Goal: Information Seeking & Learning: Learn about a topic

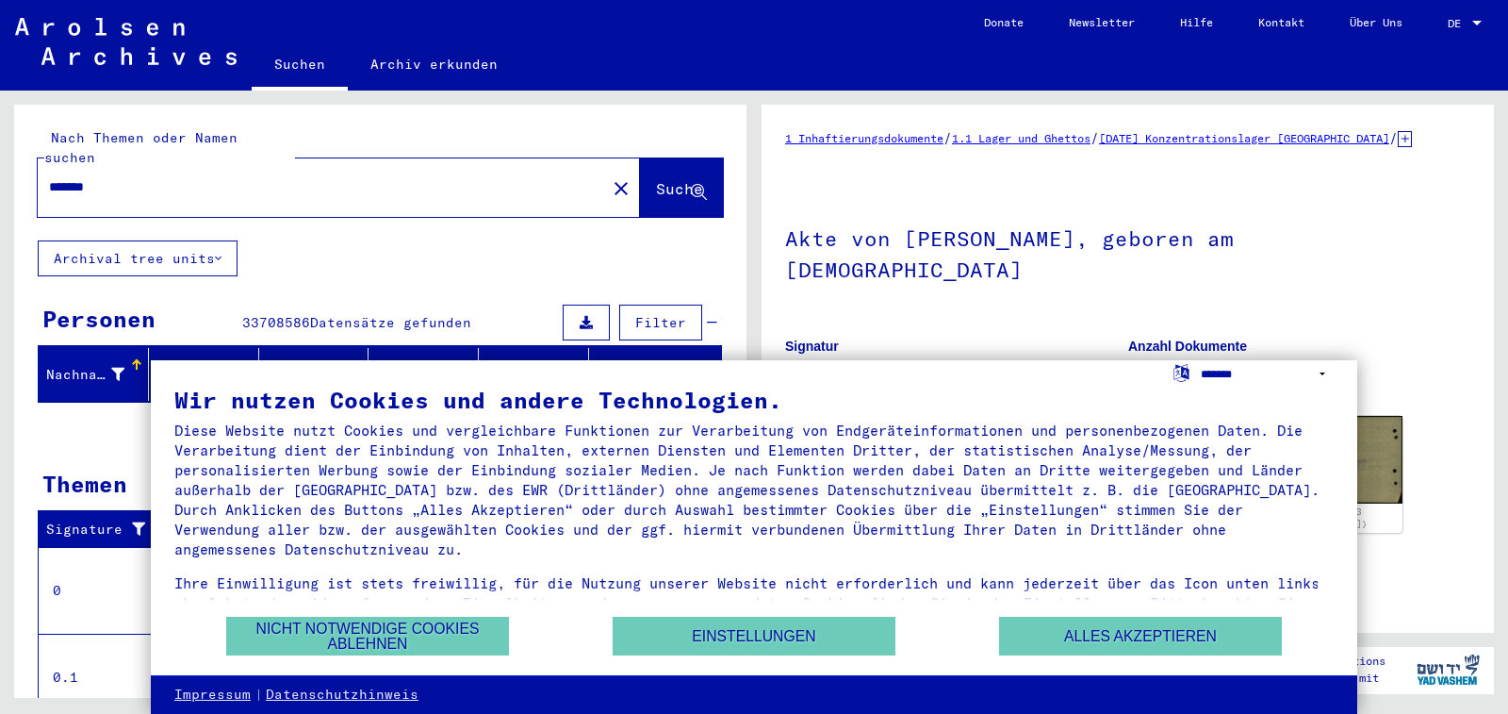
click at [1322, 373] on select "**********" at bounding box center [1267, 373] width 133 height 27
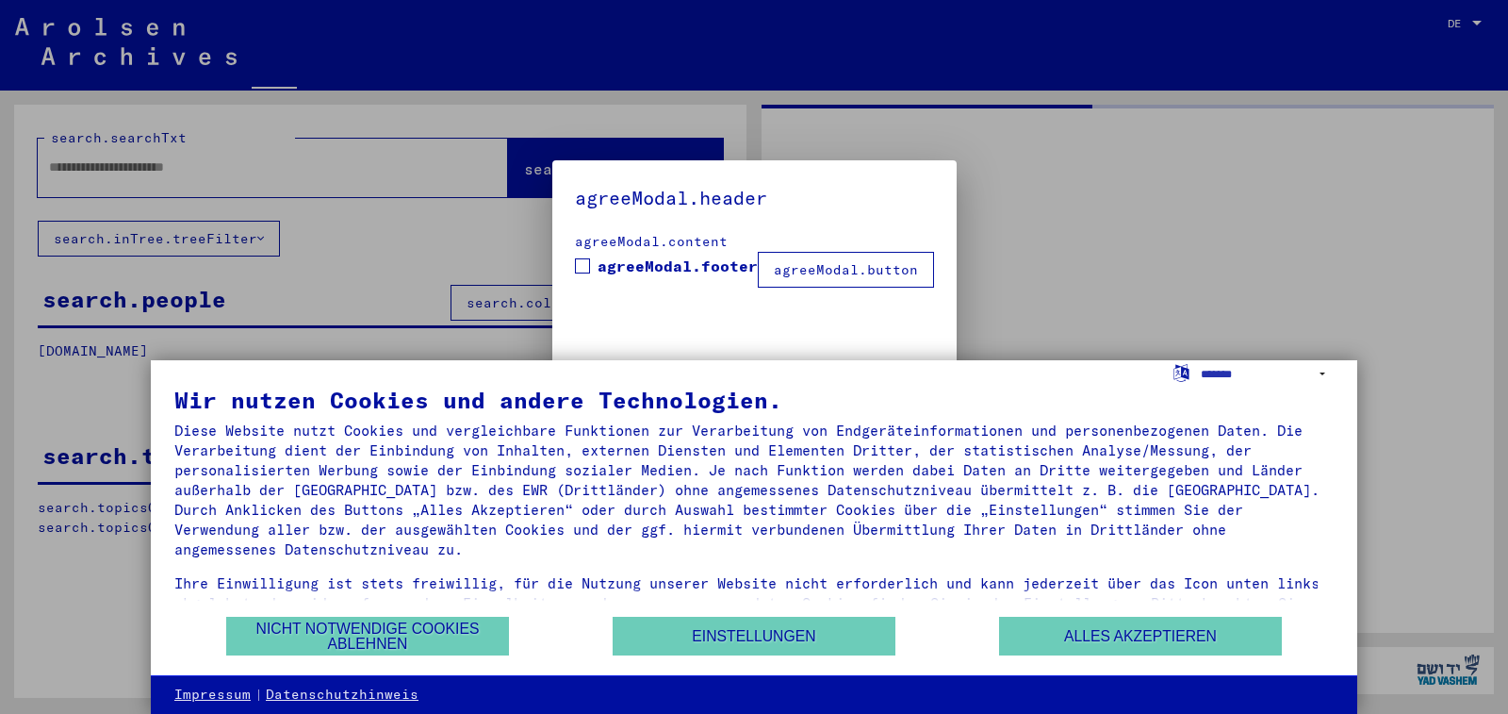
type input "*******"
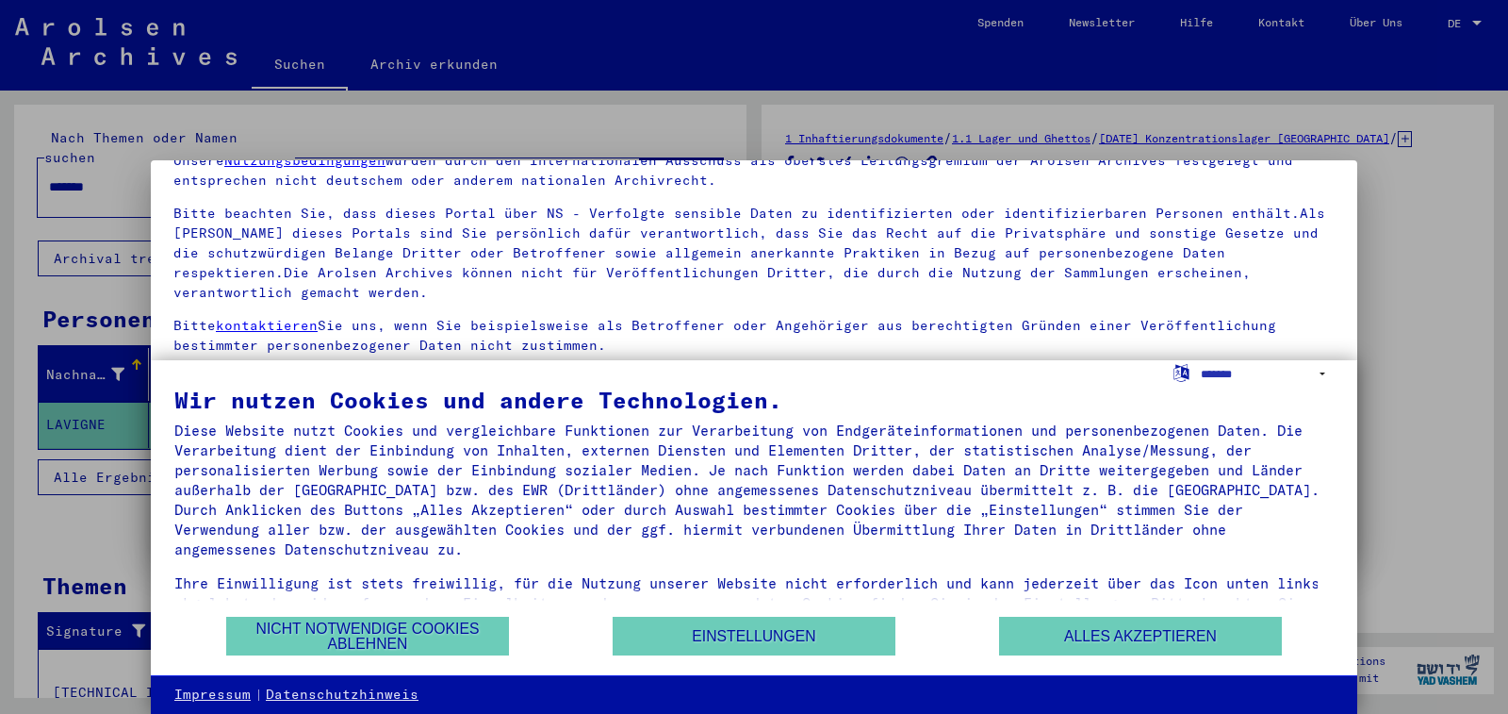
scroll to position [154, 0]
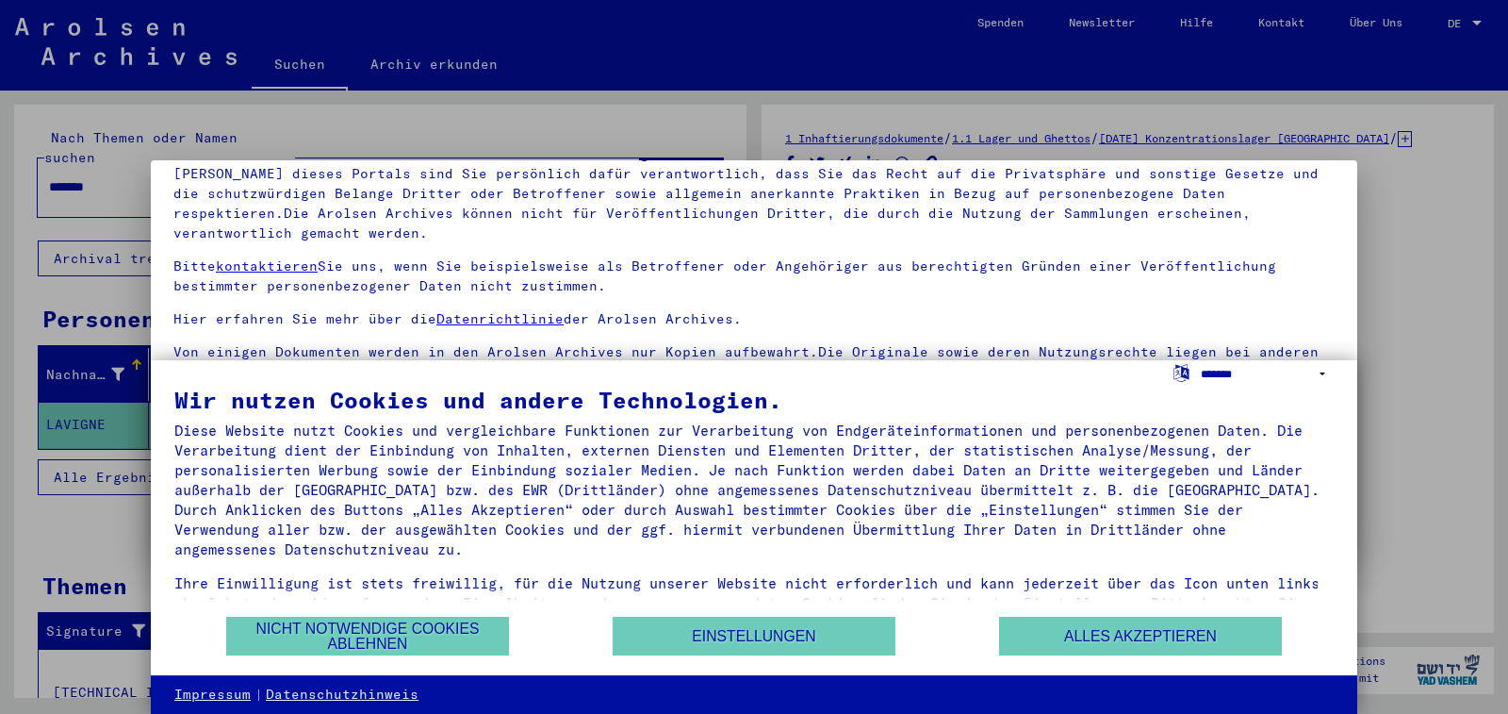
click at [1321, 373] on select "**********" at bounding box center [1267, 373] width 133 height 27
select select "*****"
click at [1201, 360] on select "**********" at bounding box center [1267, 373] width 133 height 27
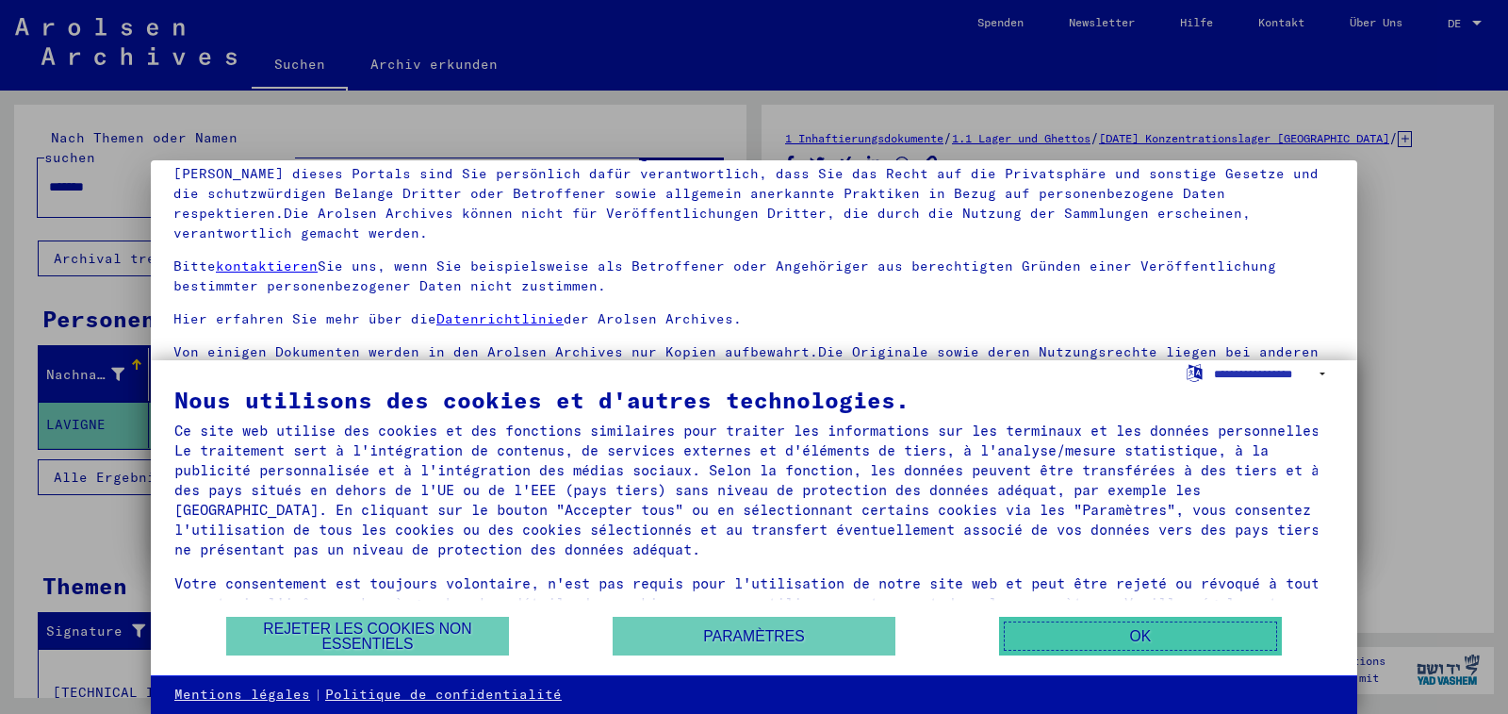
click at [1087, 637] on button "OK" at bounding box center [1140, 635] width 283 height 39
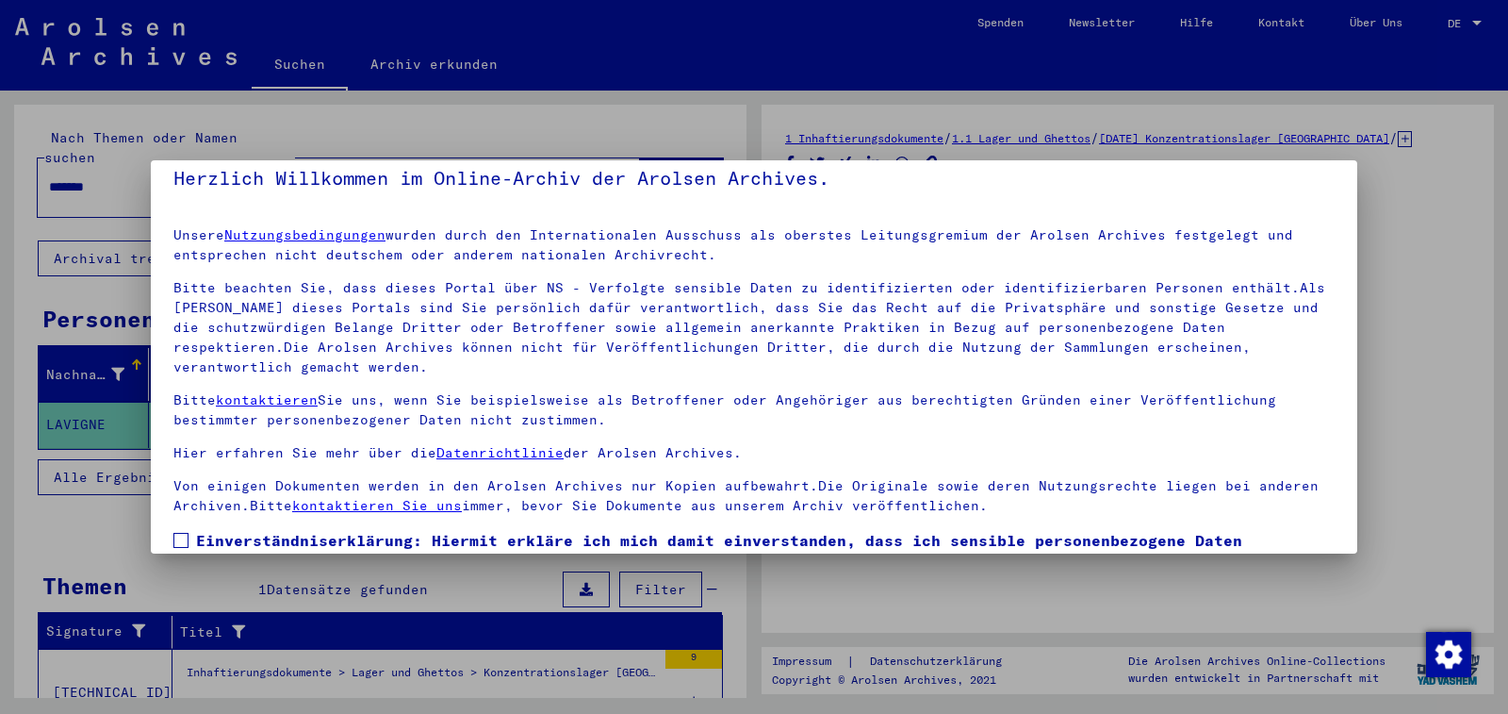
scroll to position [0, 0]
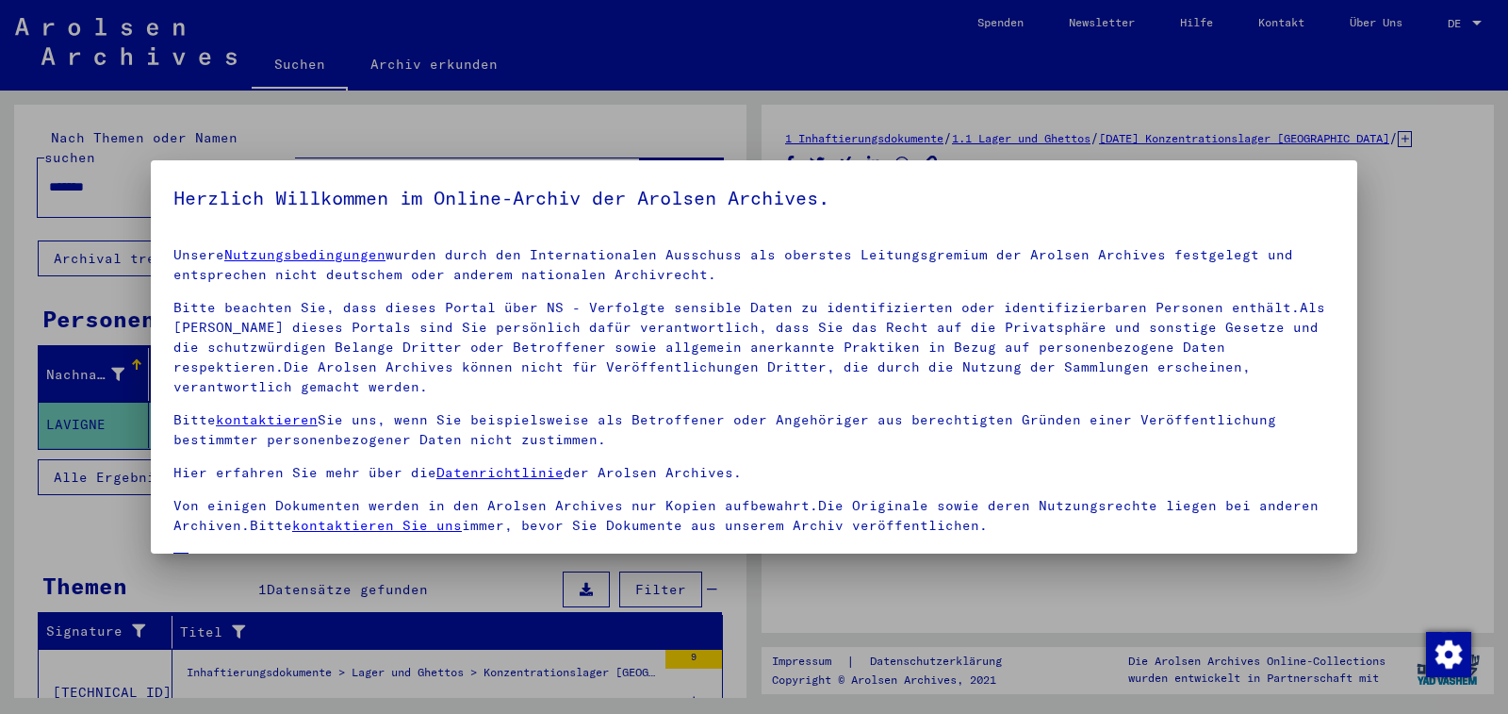
click at [1461, 217] on div at bounding box center [754, 357] width 1508 height 714
click at [908, 606] on div at bounding box center [754, 357] width 1508 height 714
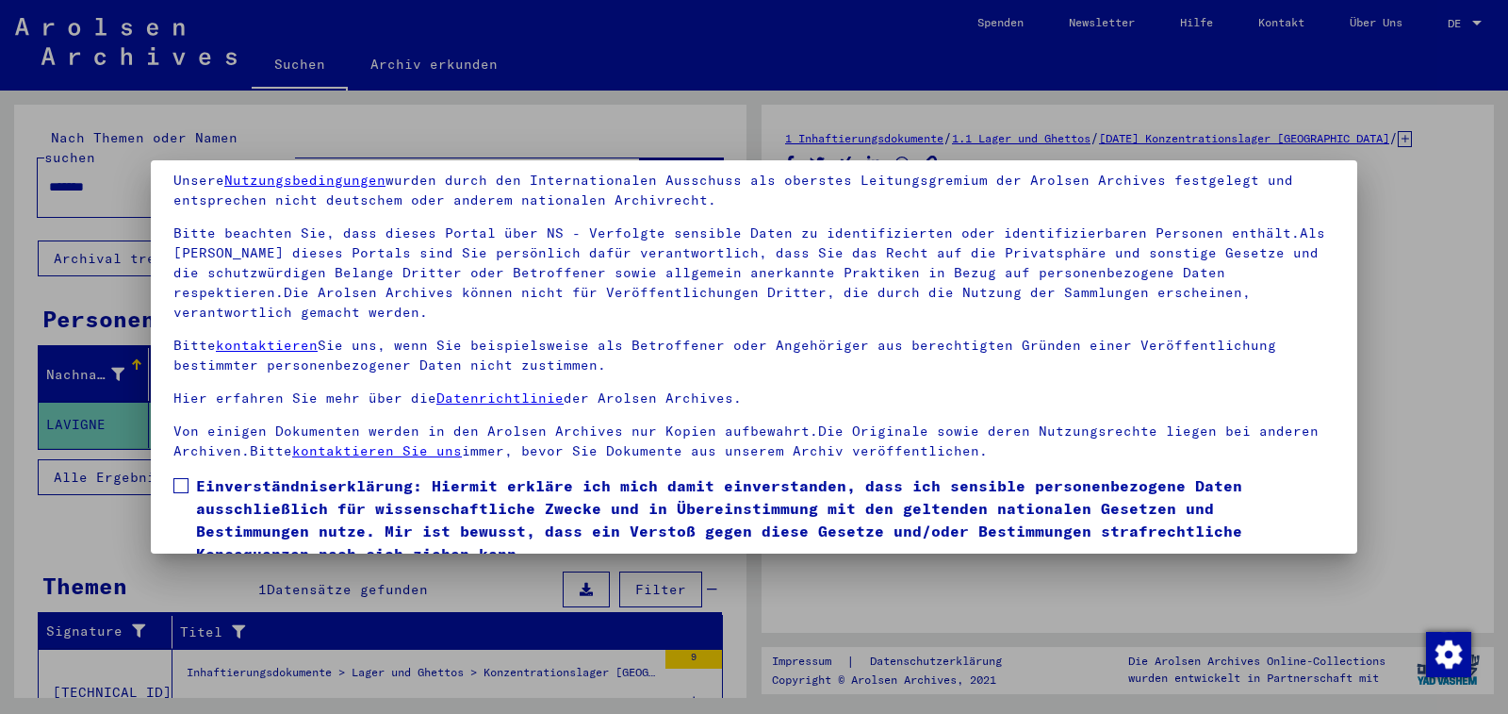
scroll to position [154, 0]
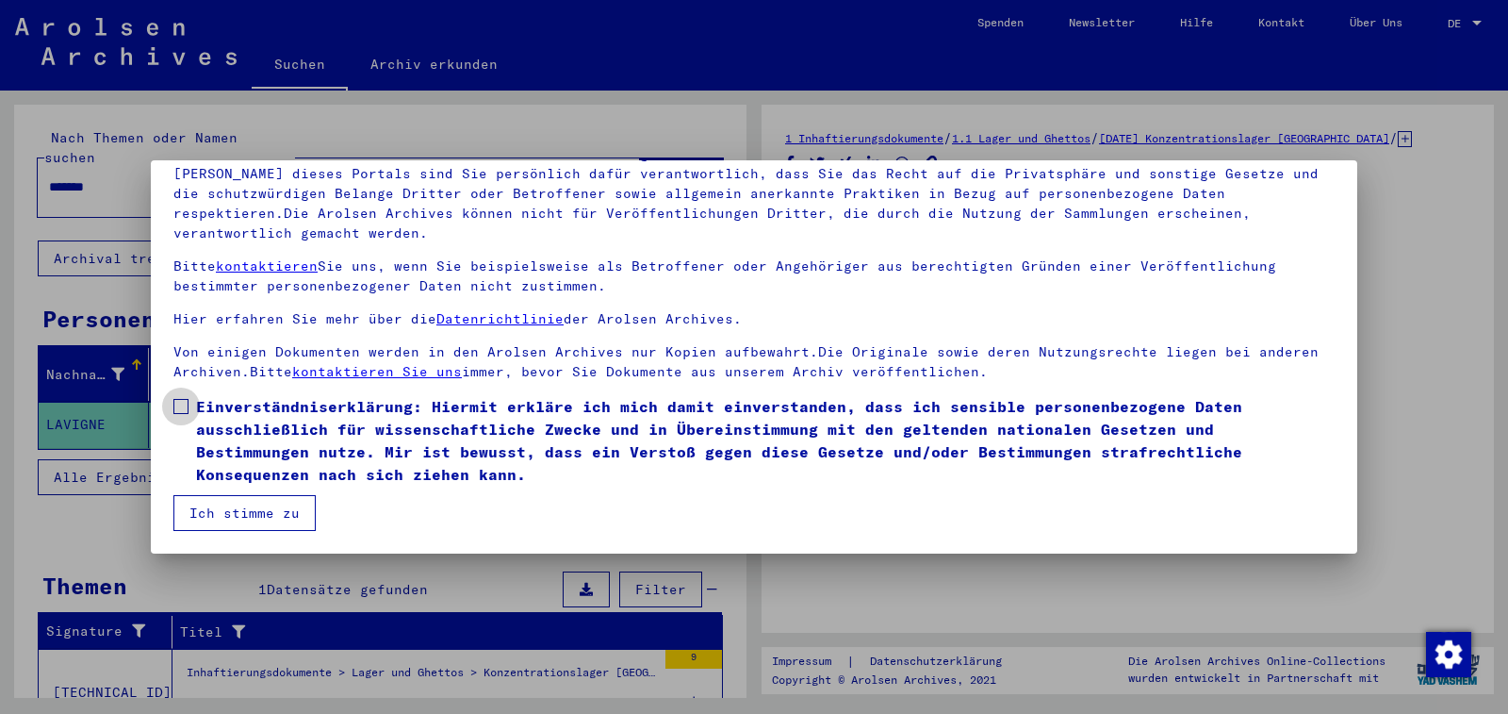
click at [182, 402] on span at bounding box center [180, 406] width 15 height 15
click at [255, 506] on button "Ich stimme zu" at bounding box center [244, 513] width 142 height 36
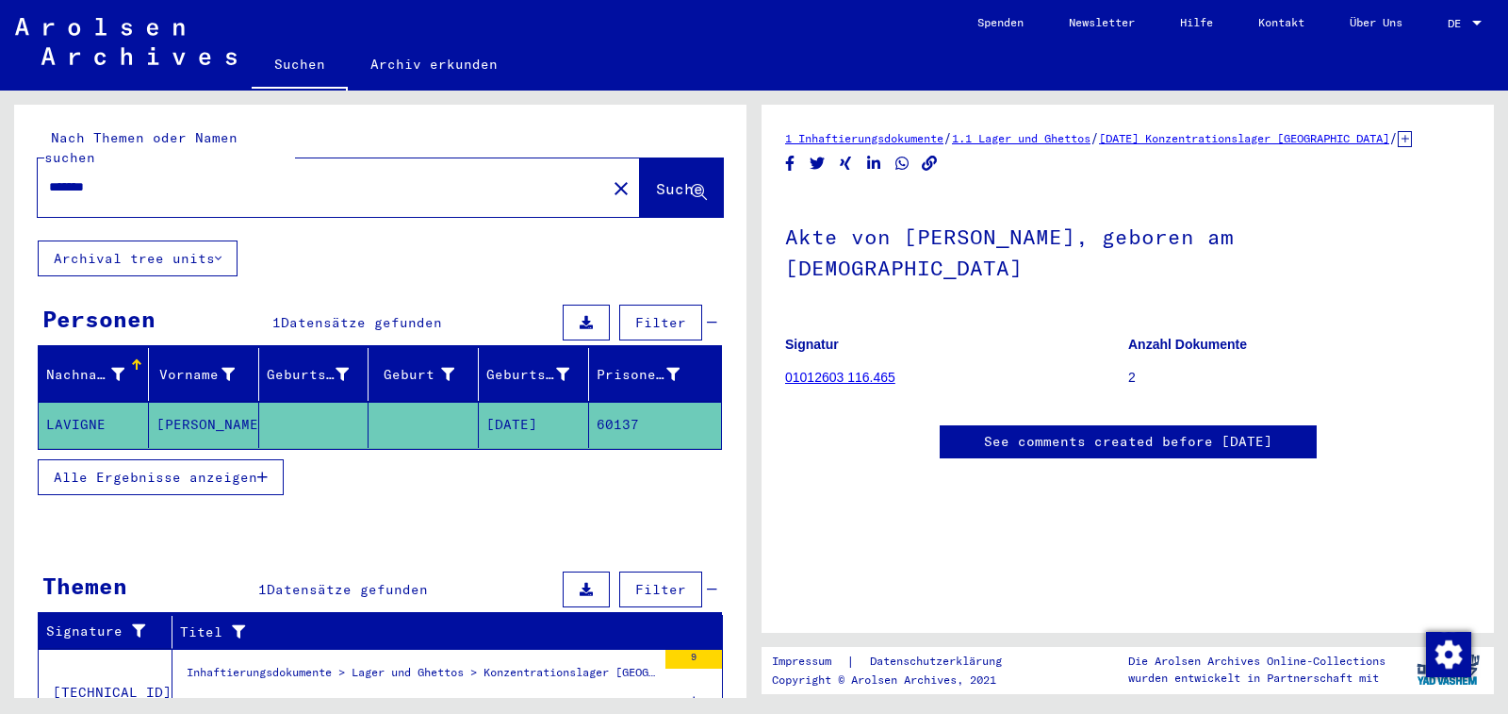
scroll to position [0, 0]
click at [1077, 432] on link "See comments created before [DATE]" at bounding box center [1128, 442] width 288 height 20
click at [804, 370] on link "01012603 116.465" at bounding box center [840, 377] width 110 height 15
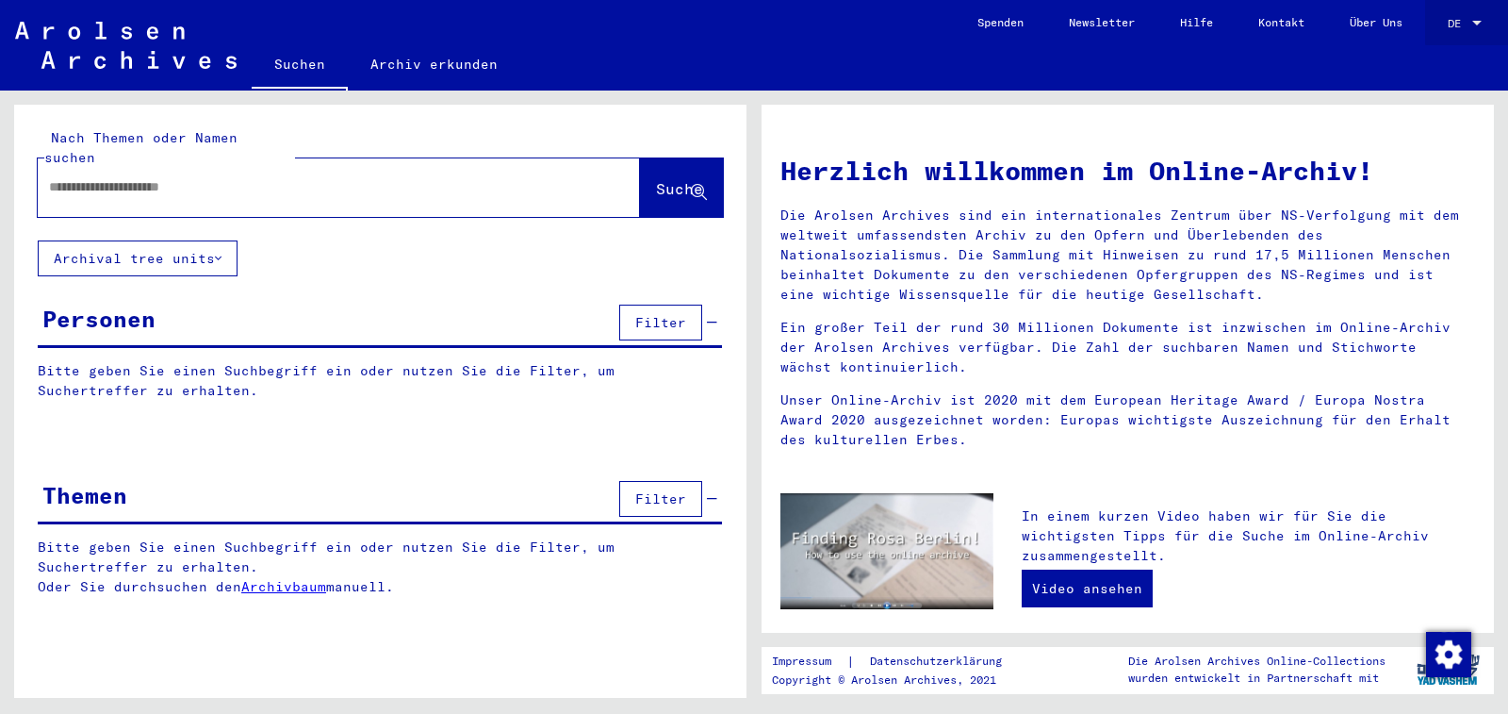
click at [1477, 22] on div at bounding box center [1476, 23] width 9 height 5
click at [1266, 71] on div at bounding box center [754, 357] width 1508 height 714
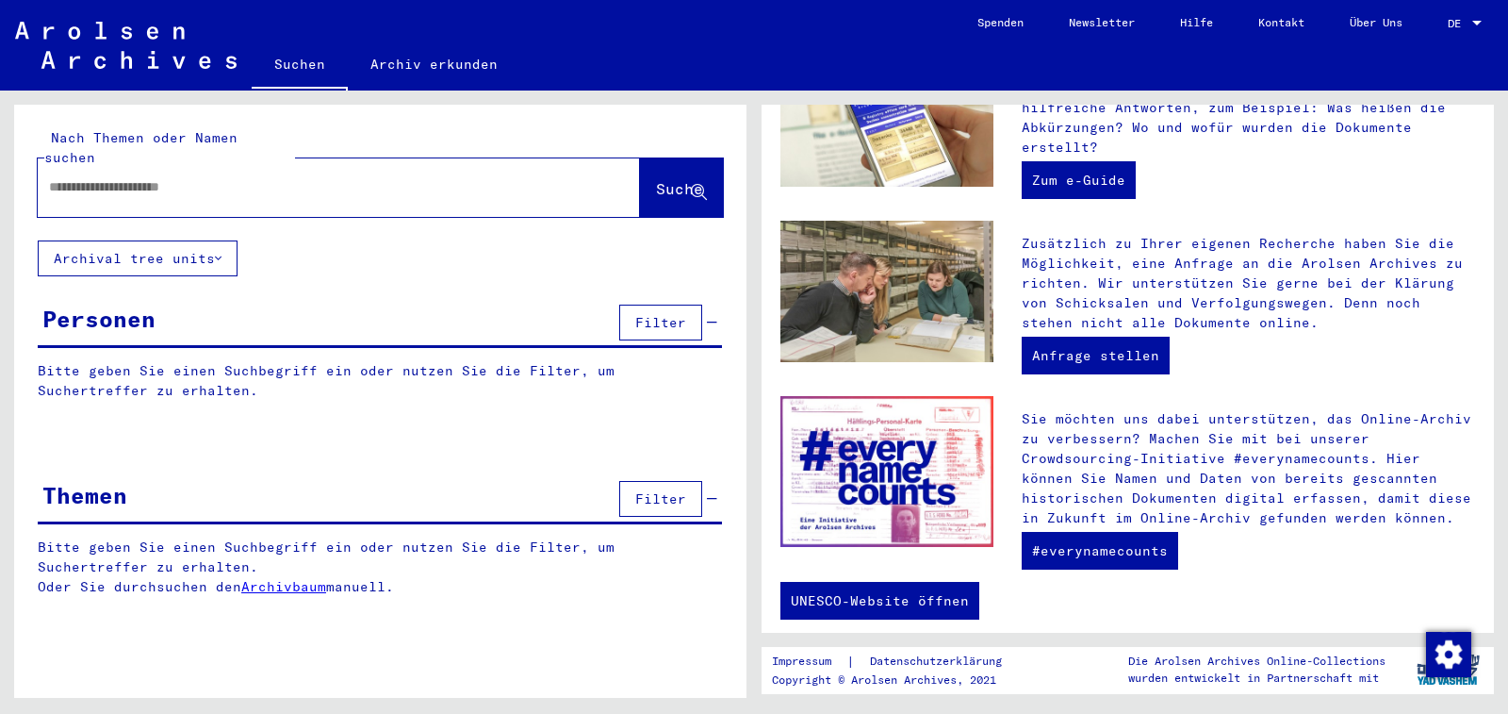
scroll to position [611, 0]
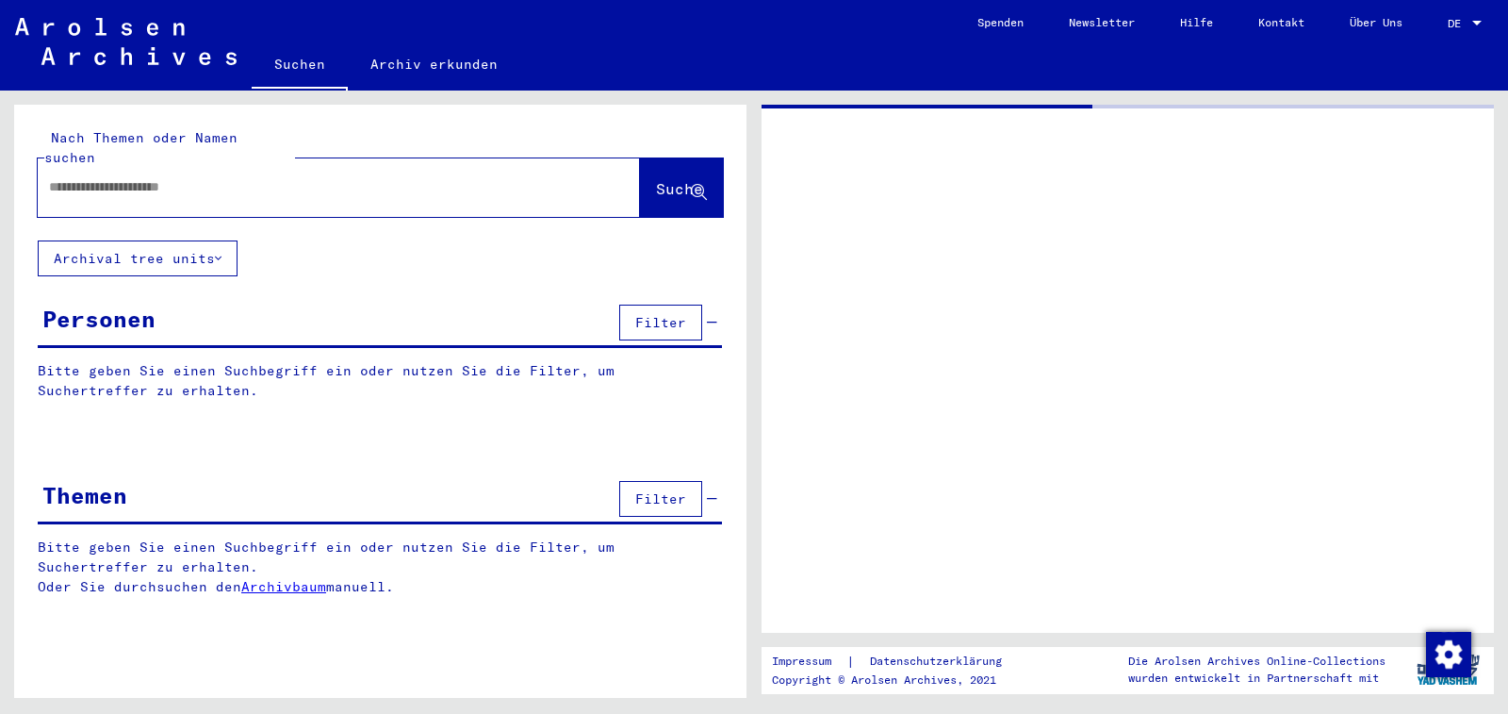
type input "*****"
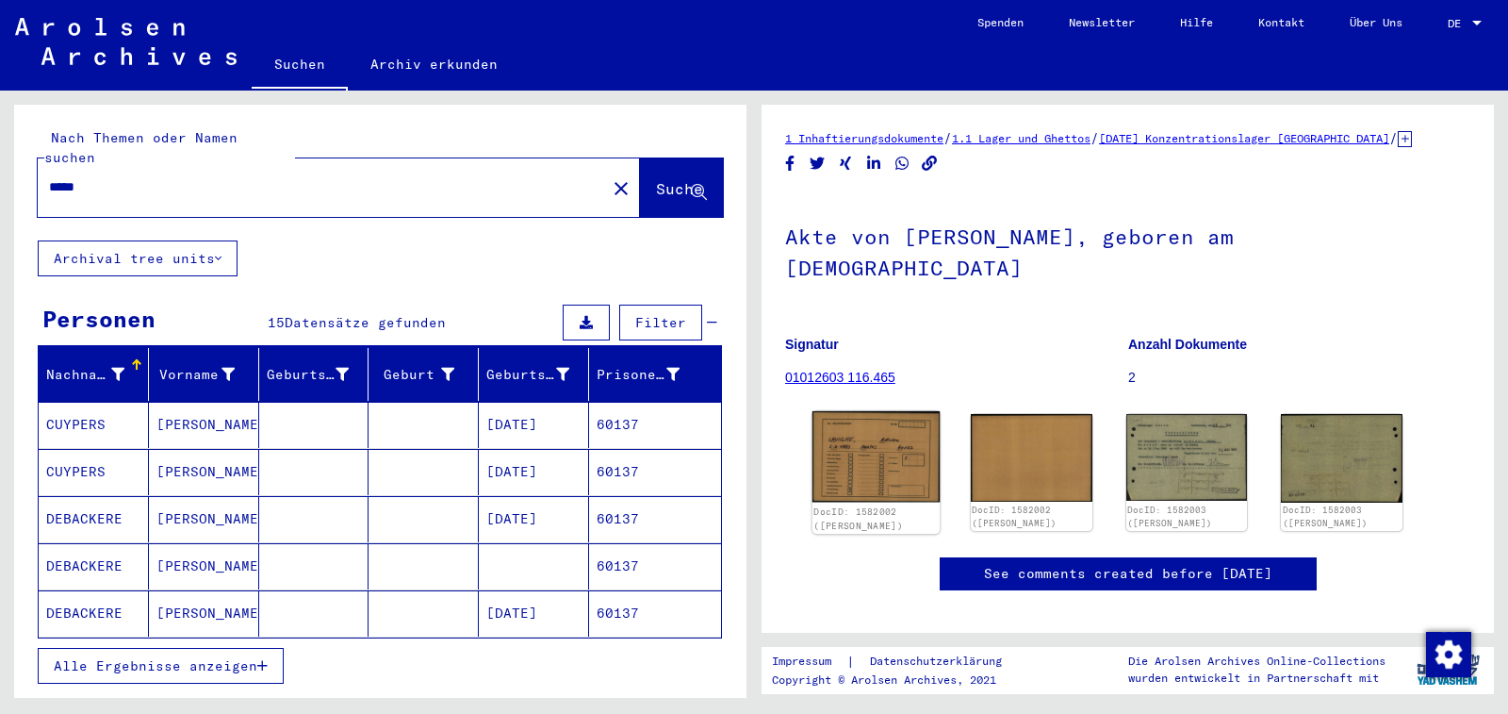
click at [877, 411] on img at bounding box center [876, 456] width 127 height 91
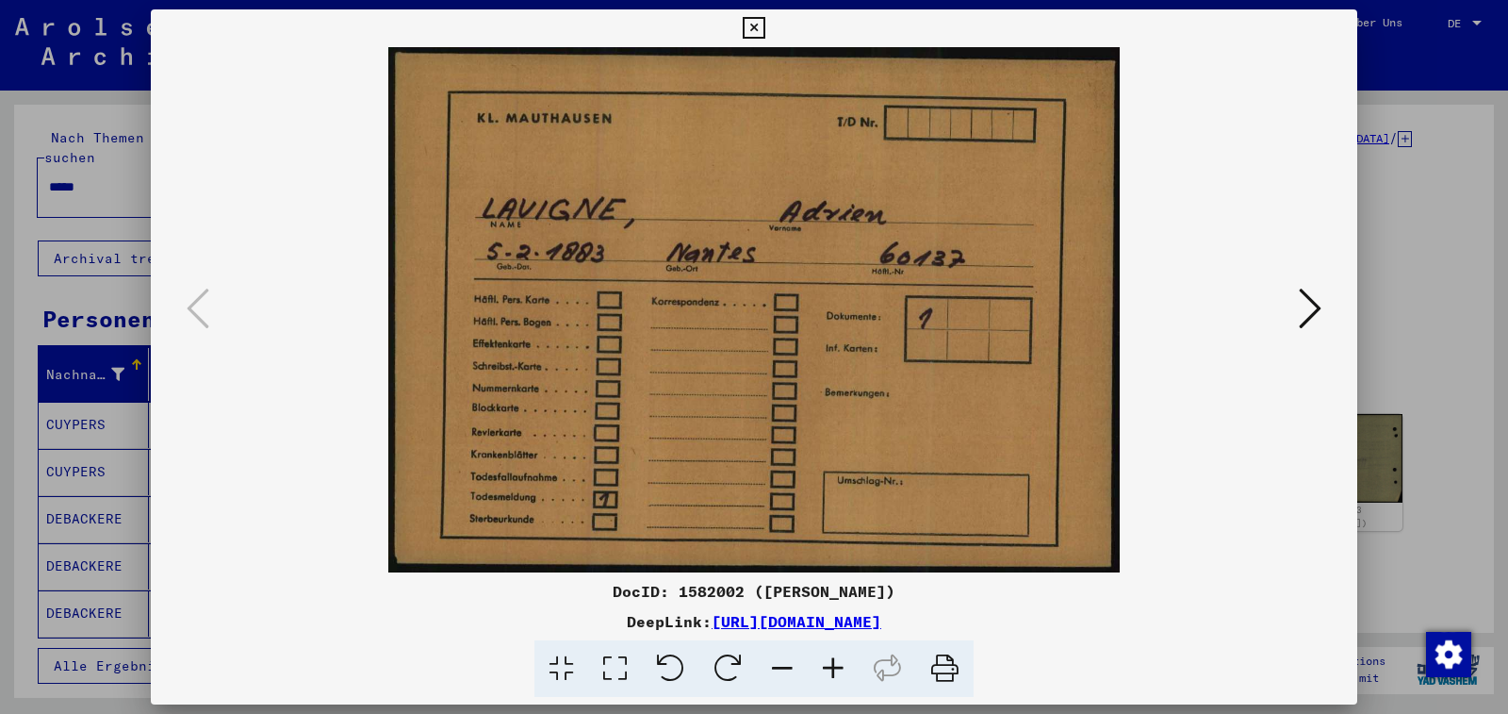
click at [1314, 308] on icon at bounding box center [1310, 308] width 23 height 45
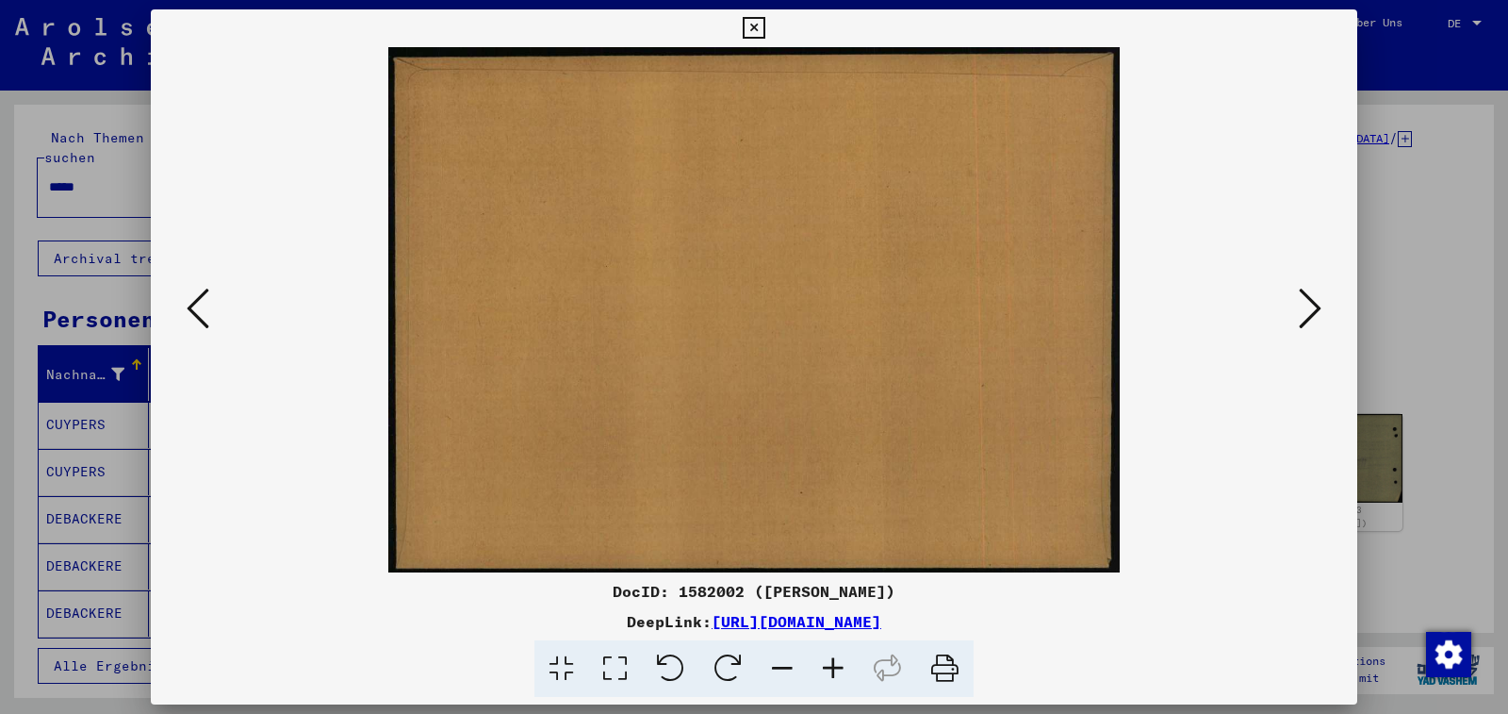
click at [1314, 308] on icon at bounding box center [1310, 308] width 23 height 45
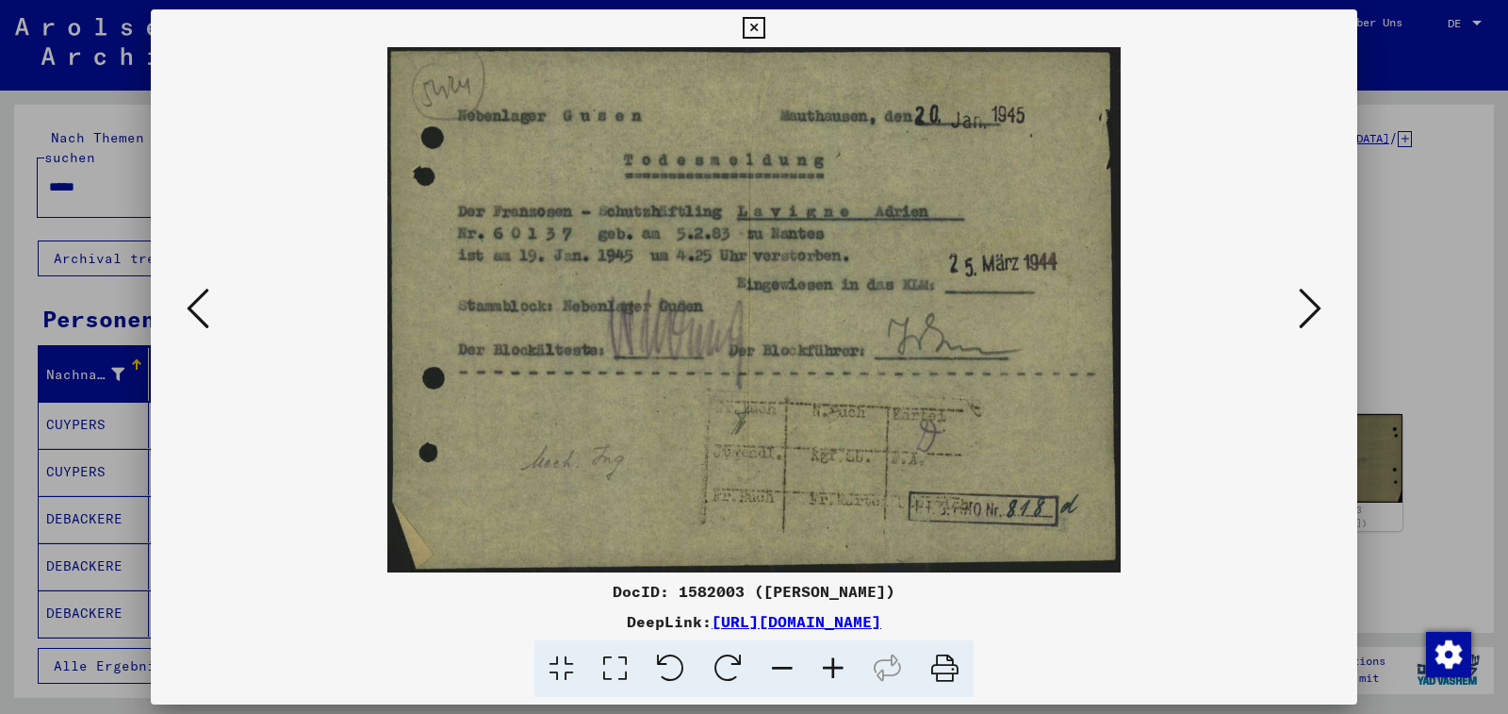
drag, startPoint x: 779, startPoint y: 326, endPoint x: 203, endPoint y: 316, distance: 576.0
click at [203, 316] on icon at bounding box center [198, 308] width 23 height 45
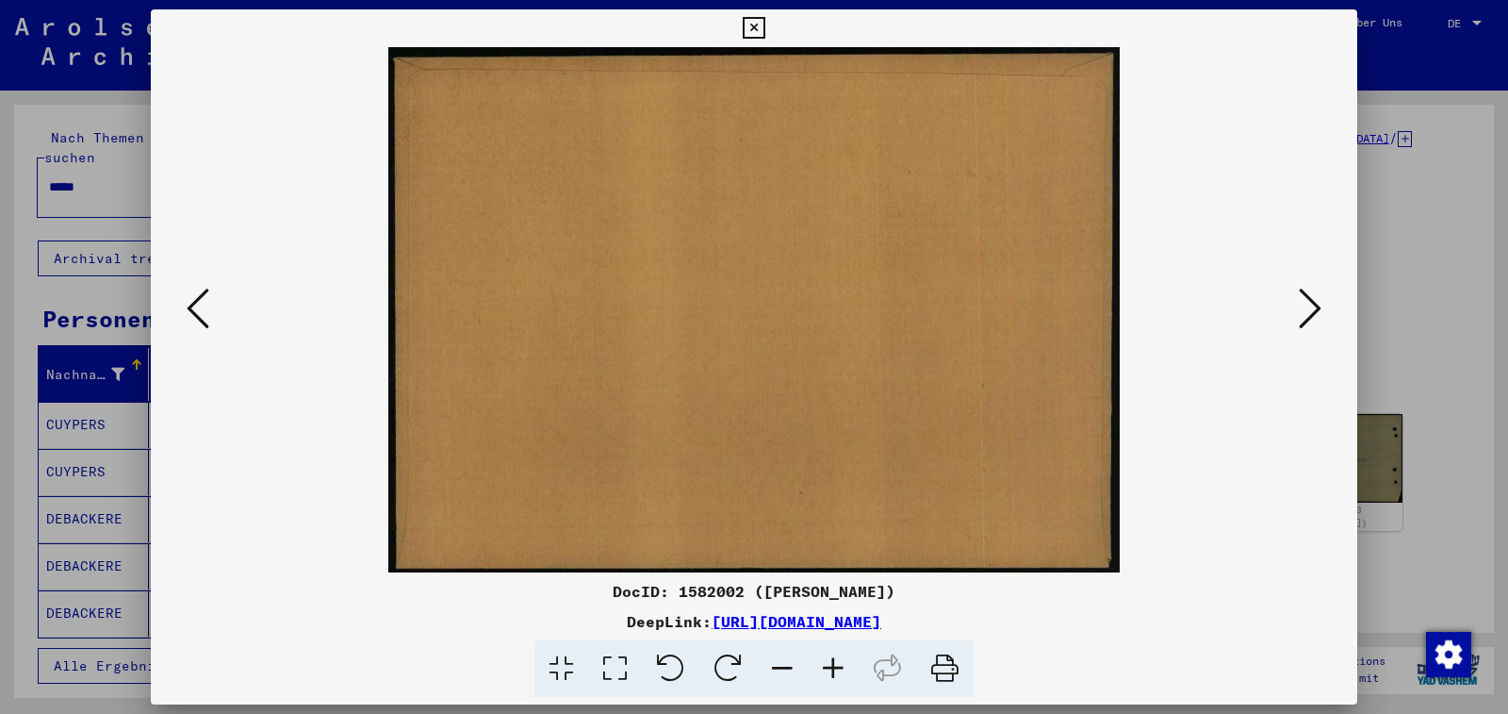
click at [203, 316] on icon at bounding box center [198, 308] width 23 height 45
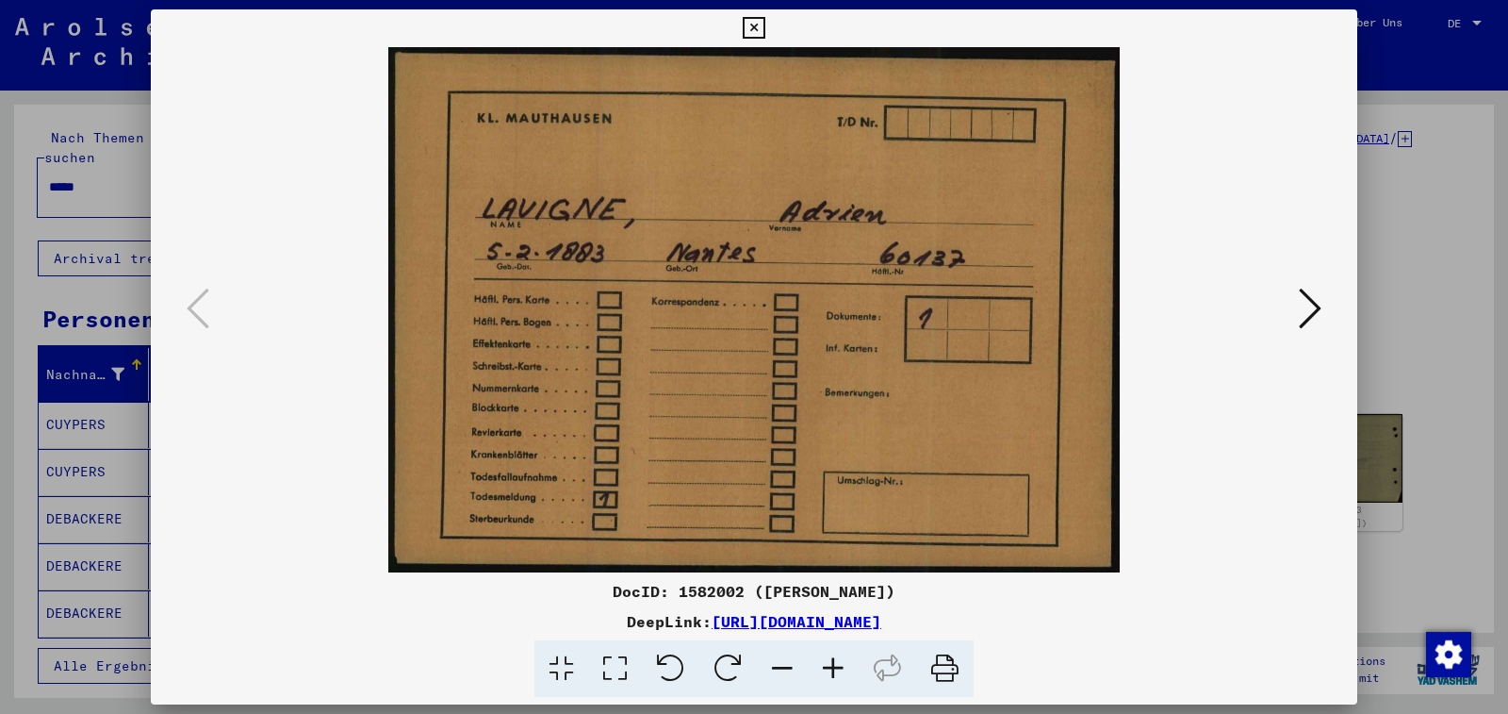
click at [1302, 317] on icon at bounding box center [1310, 308] width 23 height 45
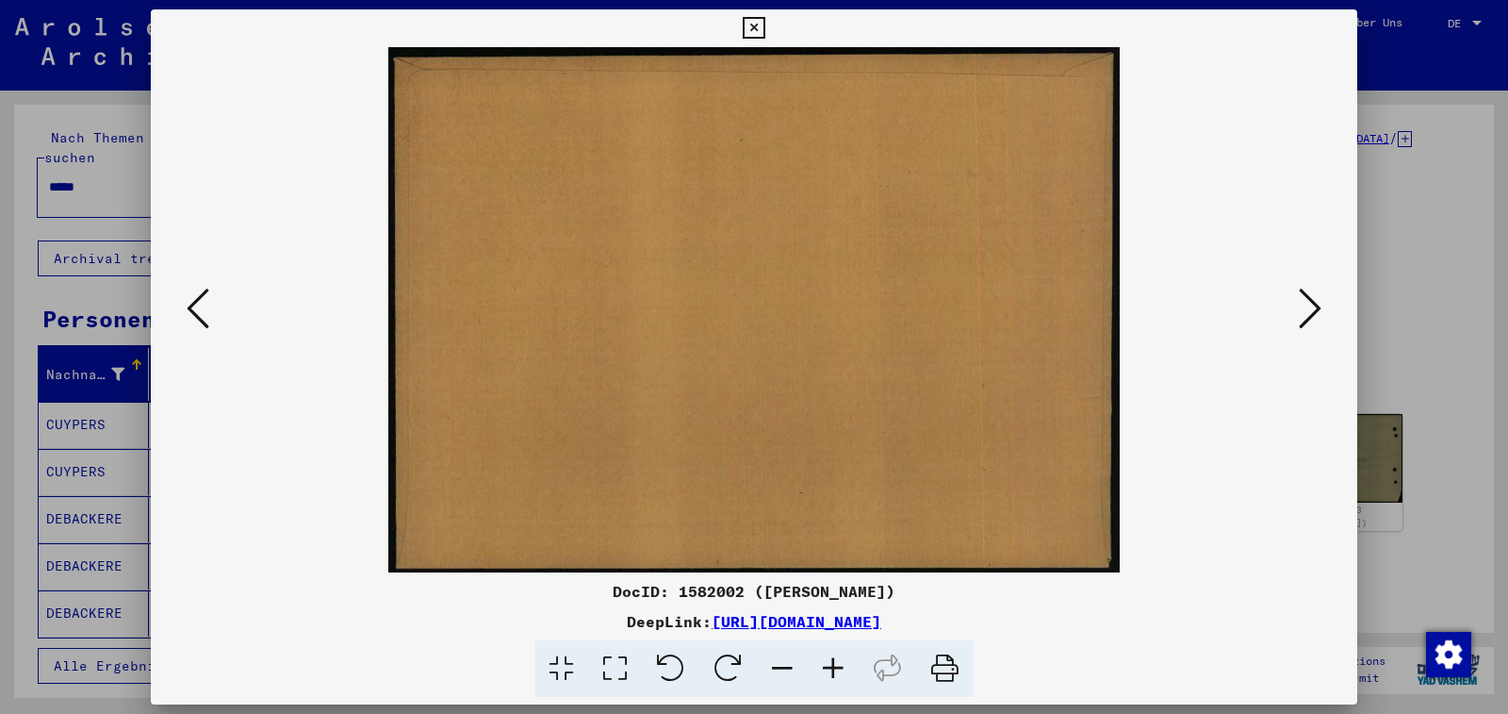
click at [1302, 317] on icon at bounding box center [1310, 308] width 23 height 45
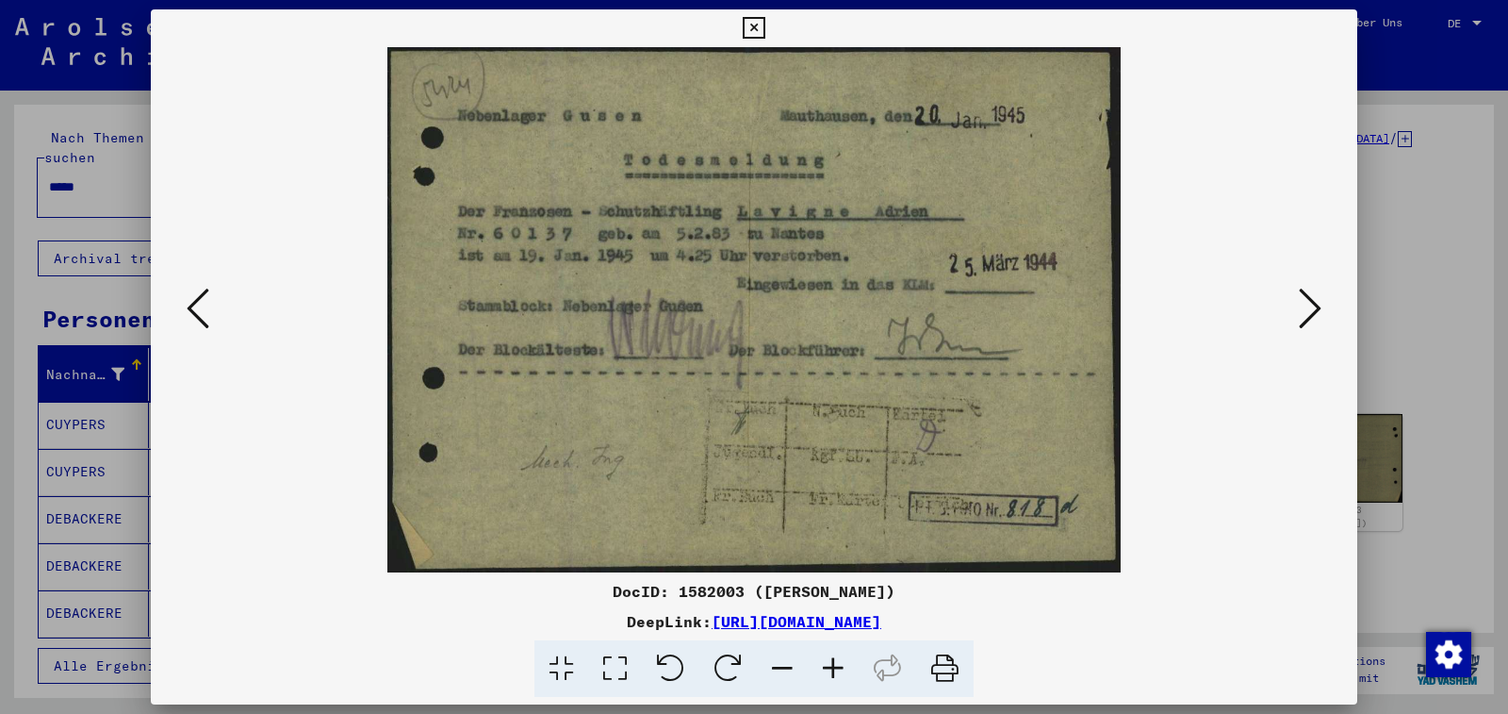
click at [1310, 306] on icon at bounding box center [1310, 308] width 23 height 45
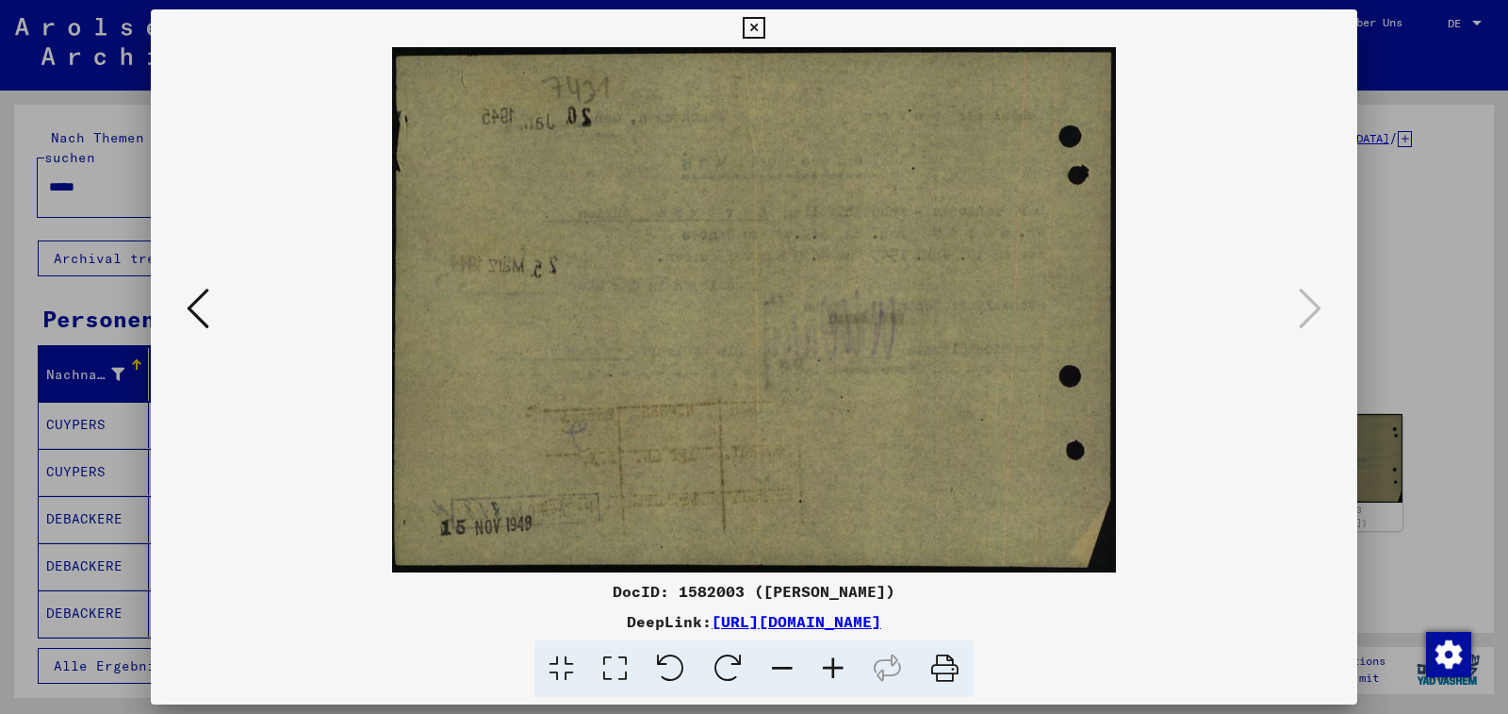
click at [1308, 314] on icon at bounding box center [1310, 308] width 23 height 45
click at [764, 26] on icon at bounding box center [754, 28] width 22 height 23
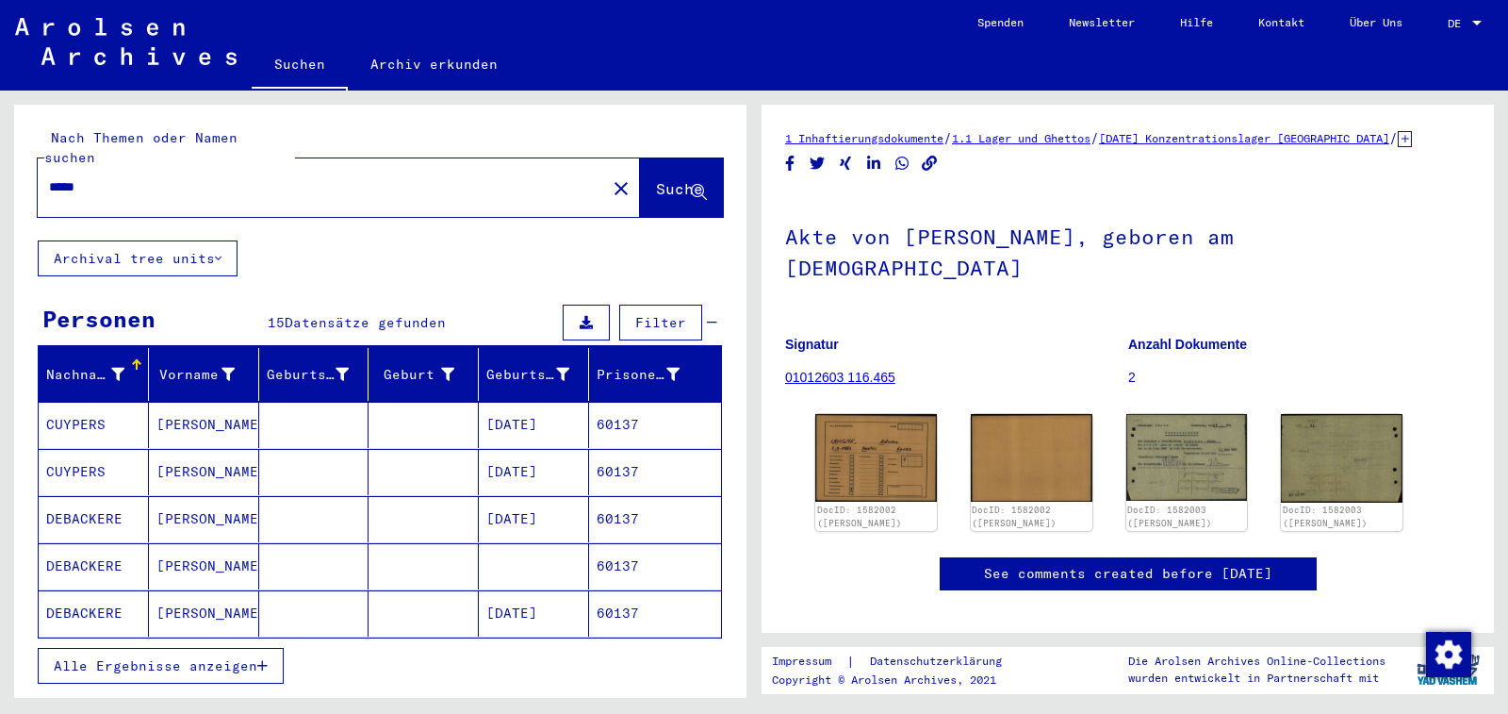
click at [805, 370] on link "01012603 116.465" at bounding box center [840, 377] width 110 height 15
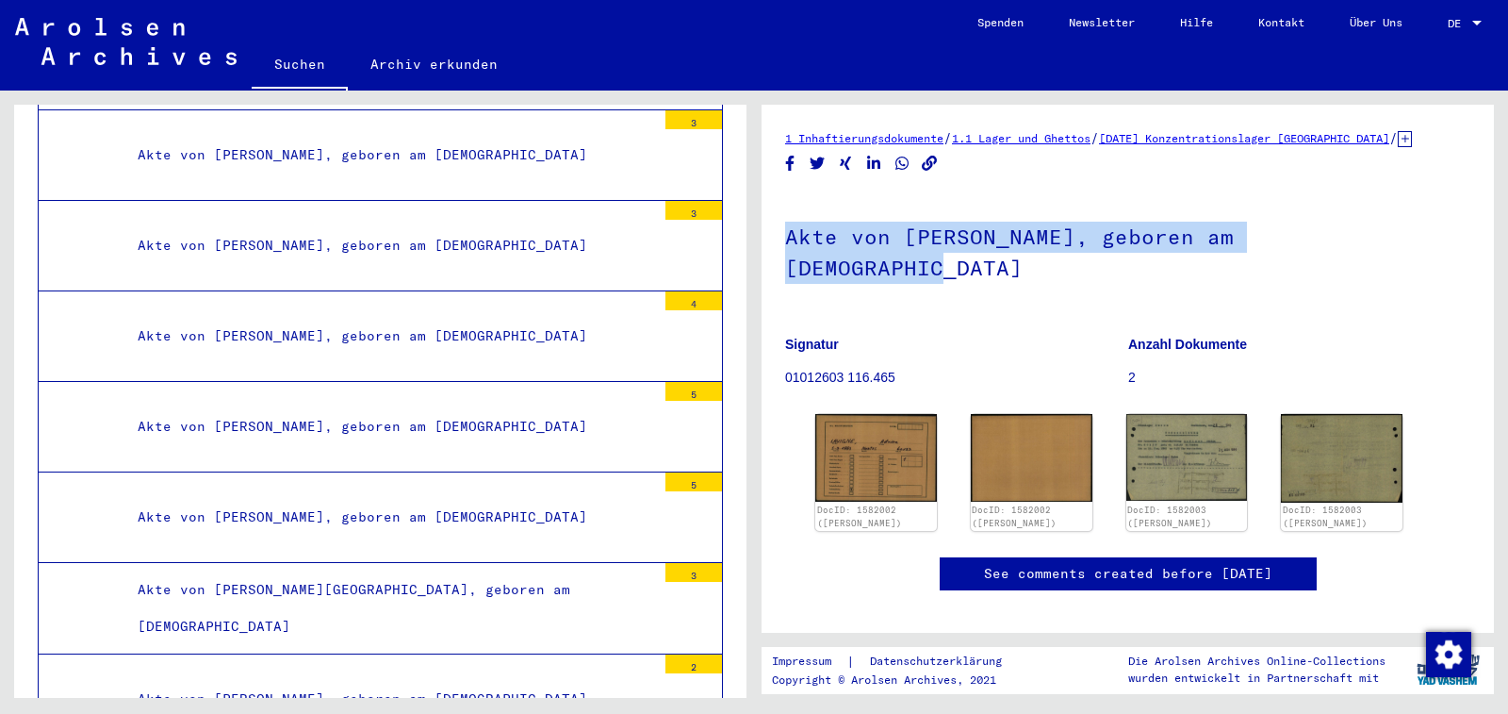
drag, startPoint x: 780, startPoint y: 235, endPoint x: 1388, endPoint y: 235, distance: 608.9
click at [1388, 235] on yv-its-full-details "1 Inhaftierungsdokumente / 1.1 Lager und Ghettos / [DATE] Konzentrationslager […" at bounding box center [1128, 378] width 732 height 501
copy h1 "Akte von [PERSON_NAME], geboren am [DEMOGRAPHIC_DATA]"
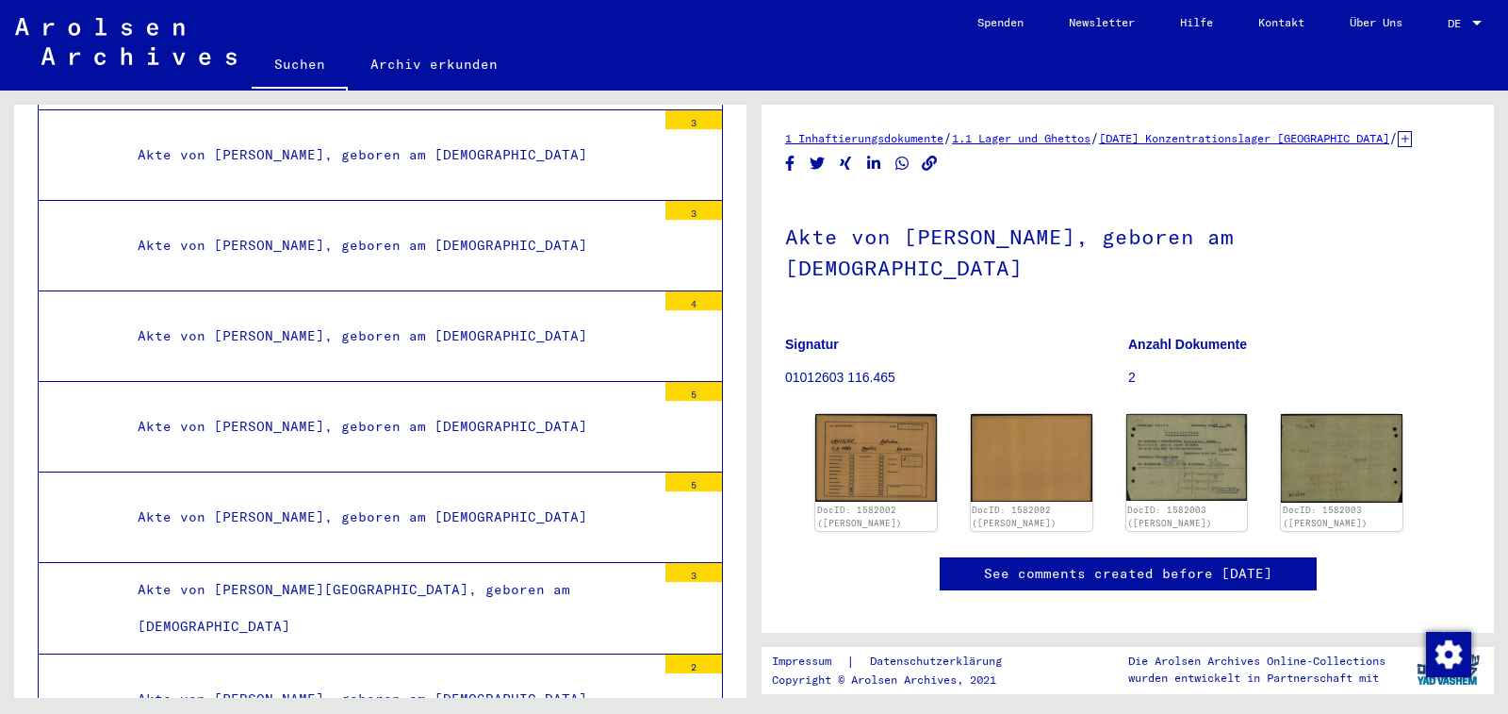
click at [856, 368] on p "01012603 116.465" at bounding box center [956, 378] width 342 height 20
click at [1128, 368] on p "2" at bounding box center [1299, 378] width 342 height 20
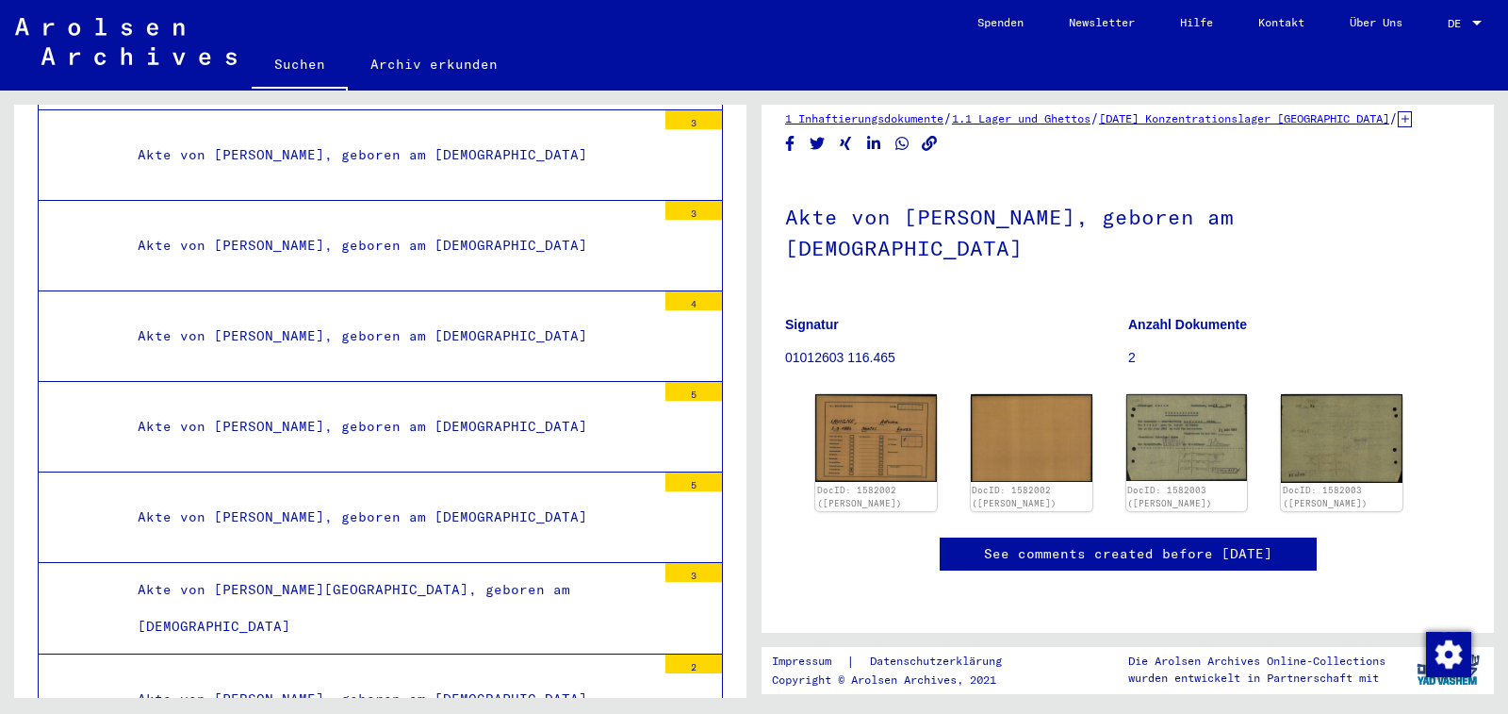
scroll to position [114, 0]
click at [1187, 315] on p "Anzahl Dokumente" at bounding box center [1299, 325] width 342 height 20
drag, startPoint x: 805, startPoint y: 215, endPoint x: 565, endPoint y: 273, distance: 247.4
click at [804, 302] on figure "Signatur 01012603 116.465" at bounding box center [956, 344] width 342 height 85
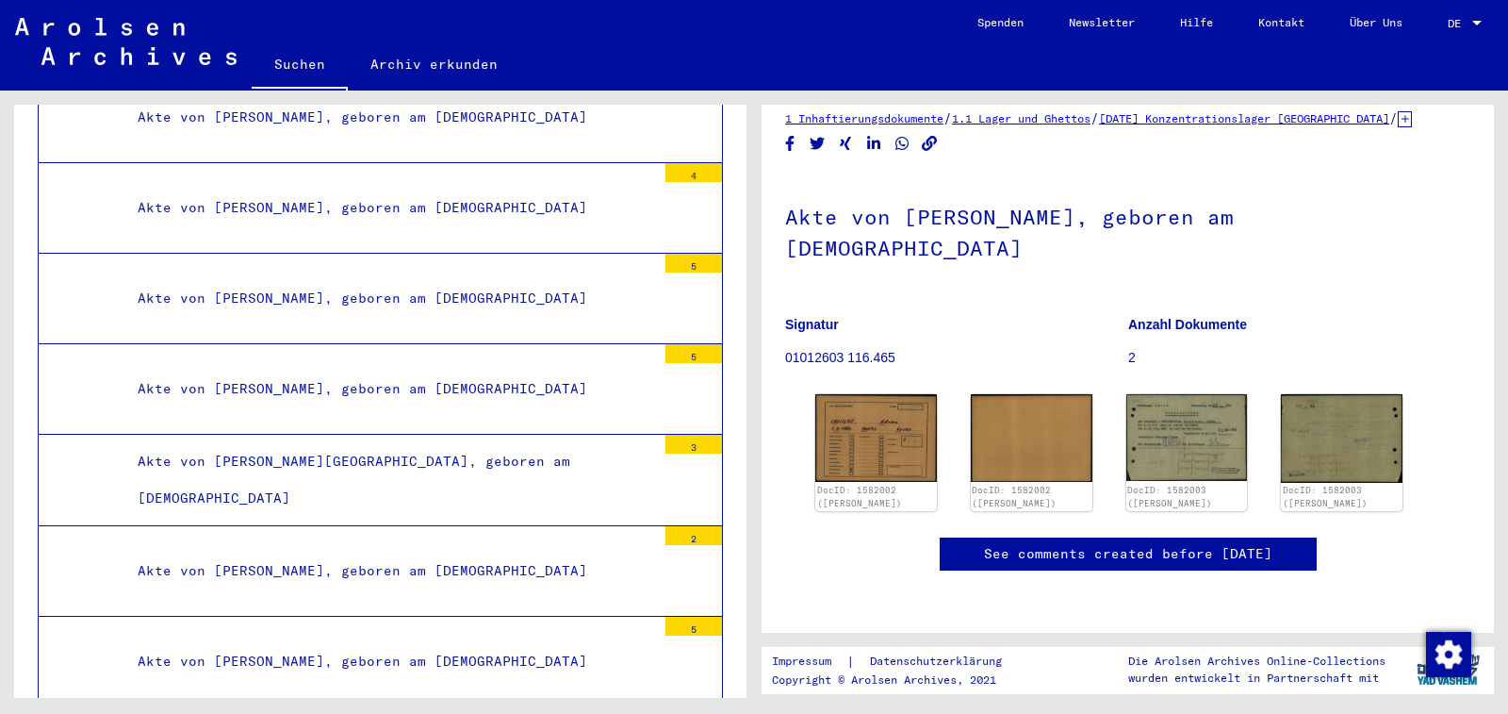
scroll to position [51345, 0]
